Goal: Find specific page/section: Find specific page/section

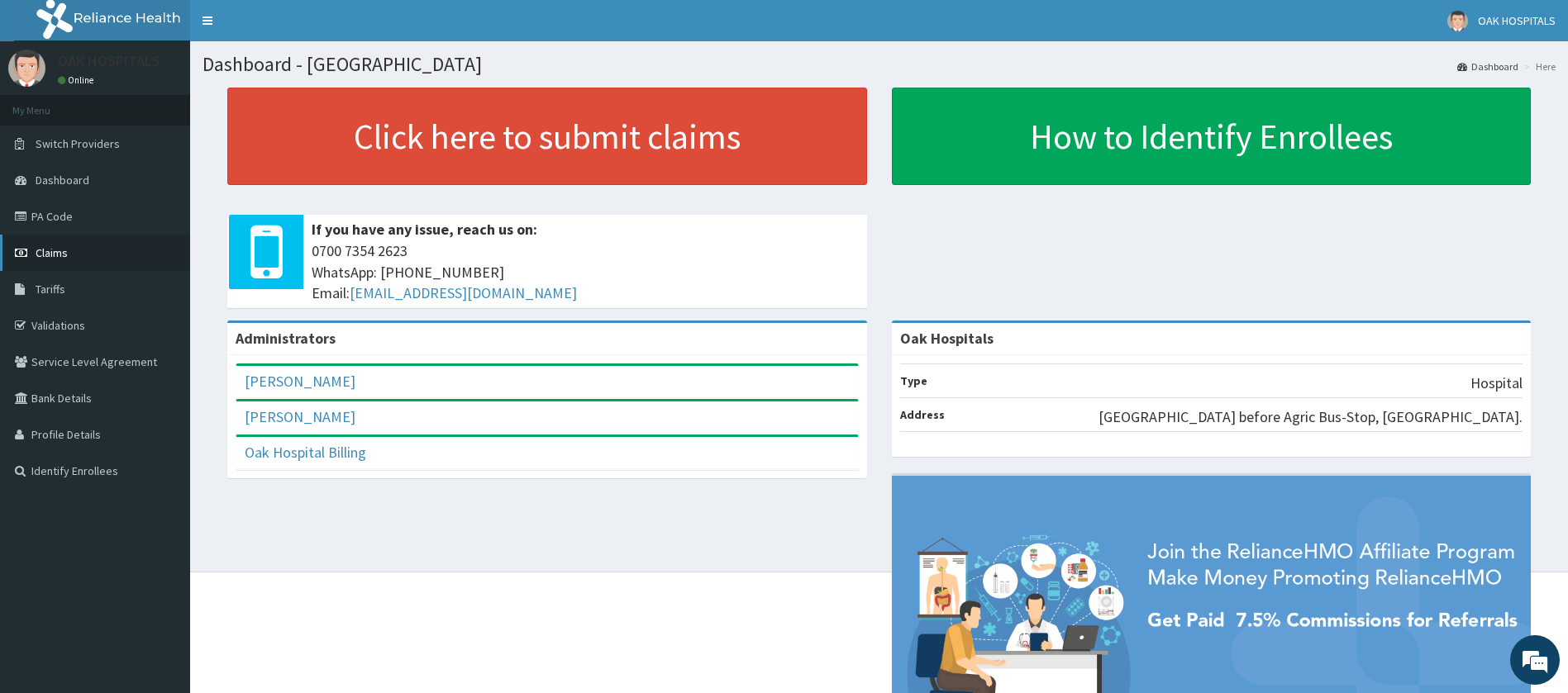
click at [58, 261] on link "Claims" at bounding box center [95, 253] width 190 height 36
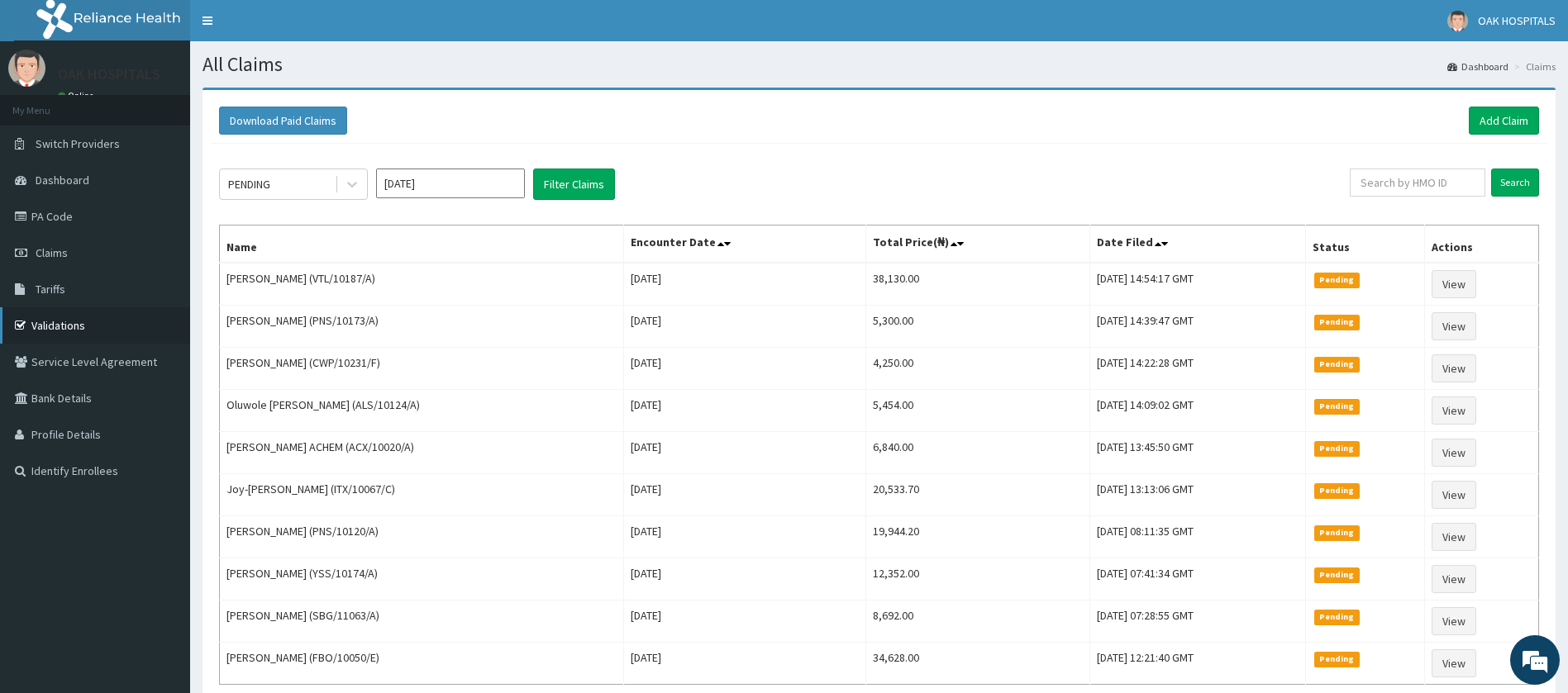
click at [92, 333] on link "Validations" at bounding box center [95, 326] width 190 height 36
